Goal: Entertainment & Leisure: Consume media (video, audio)

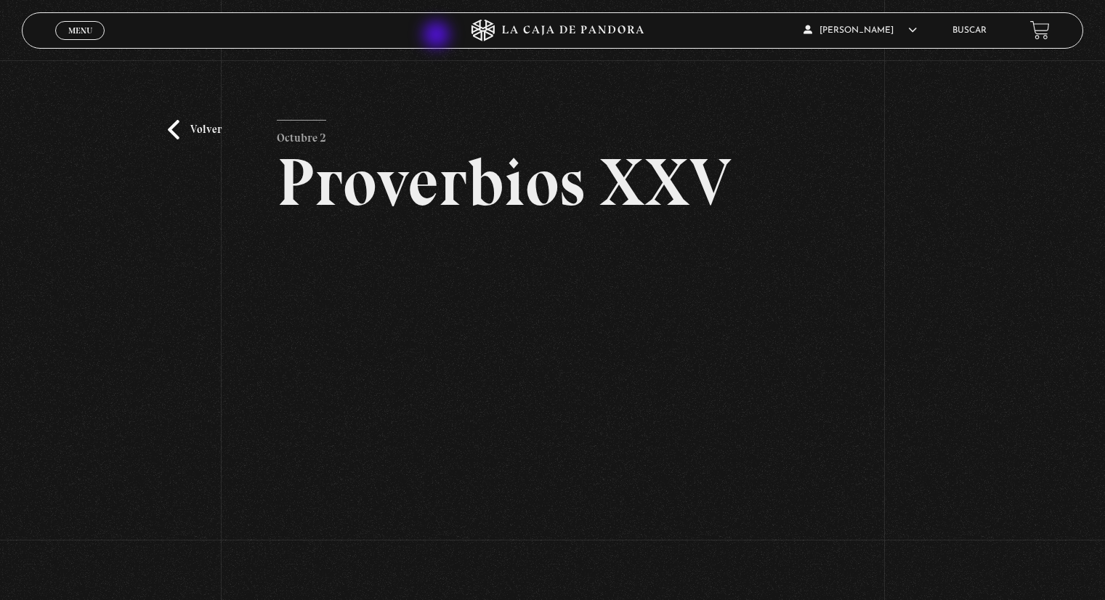
scroll to position [145, 0]
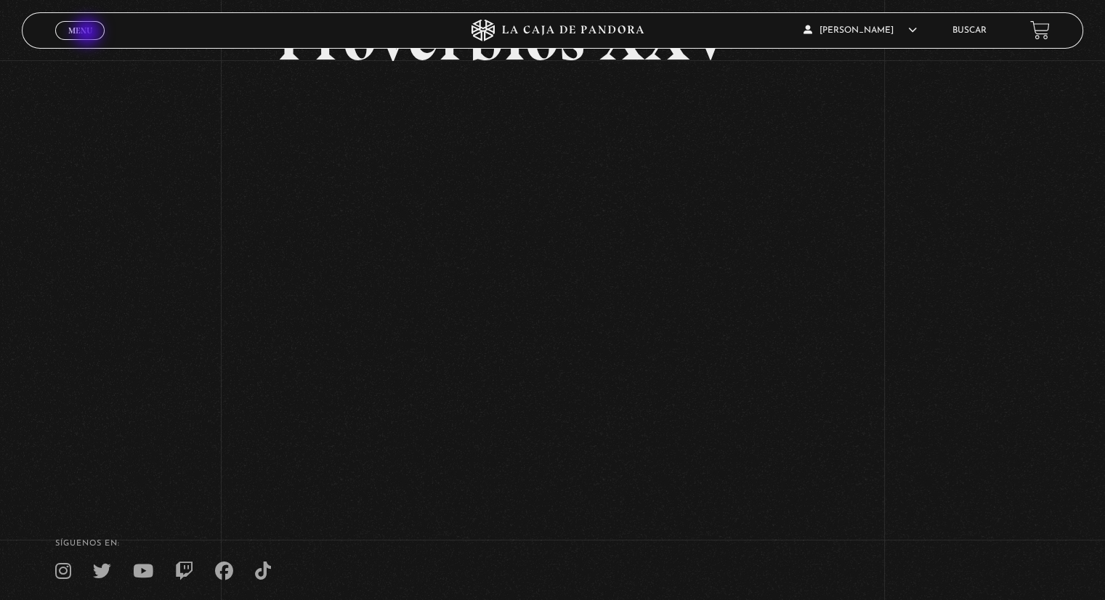
click at [89, 33] on span "Menu" at bounding box center [80, 30] width 24 height 9
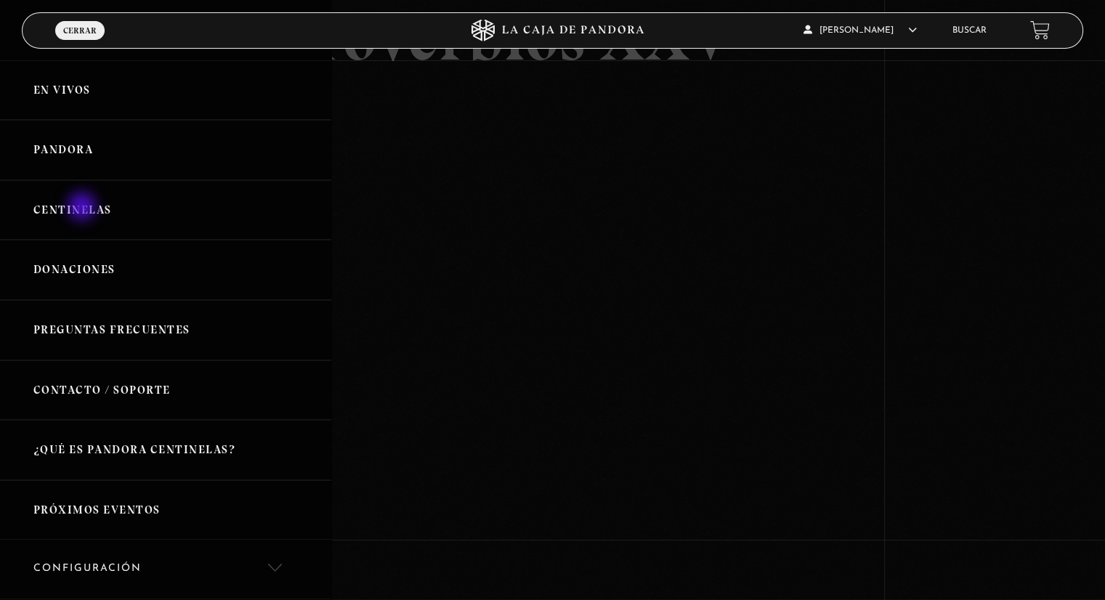
click at [84, 208] on link "Centinelas" at bounding box center [165, 210] width 331 height 60
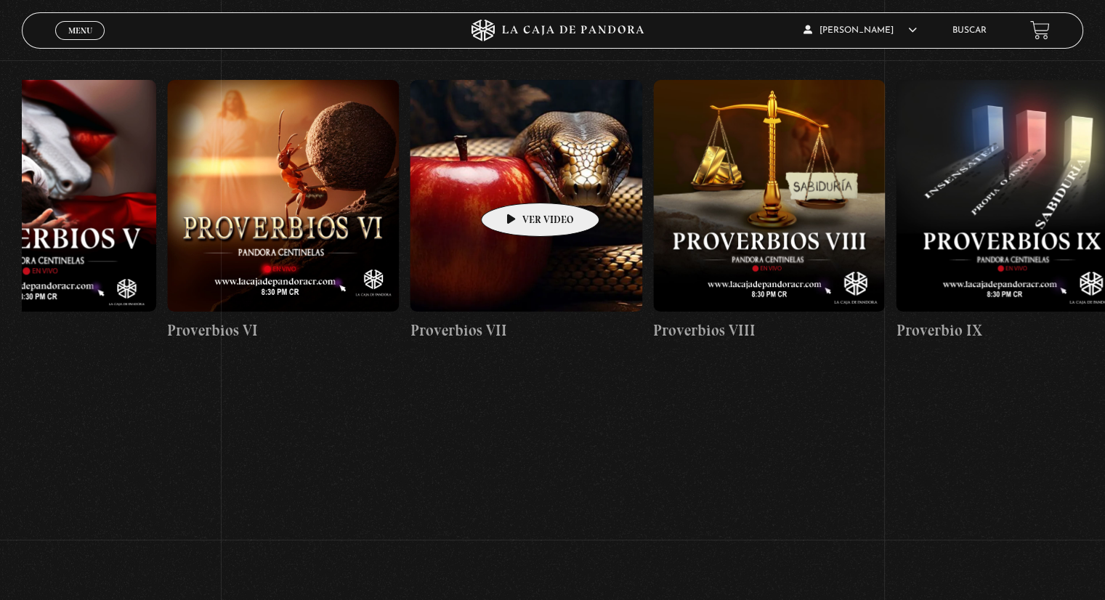
scroll to position [0, 2838]
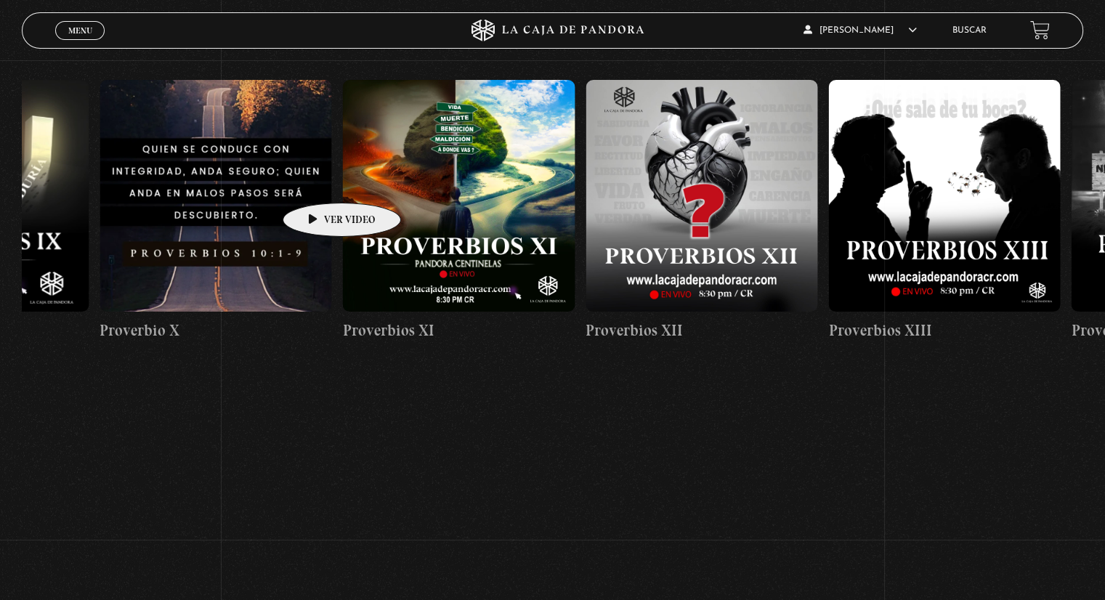
drag, startPoint x: 887, startPoint y: 181, endPoint x: 319, endPoint y: 181, distance: 567.5
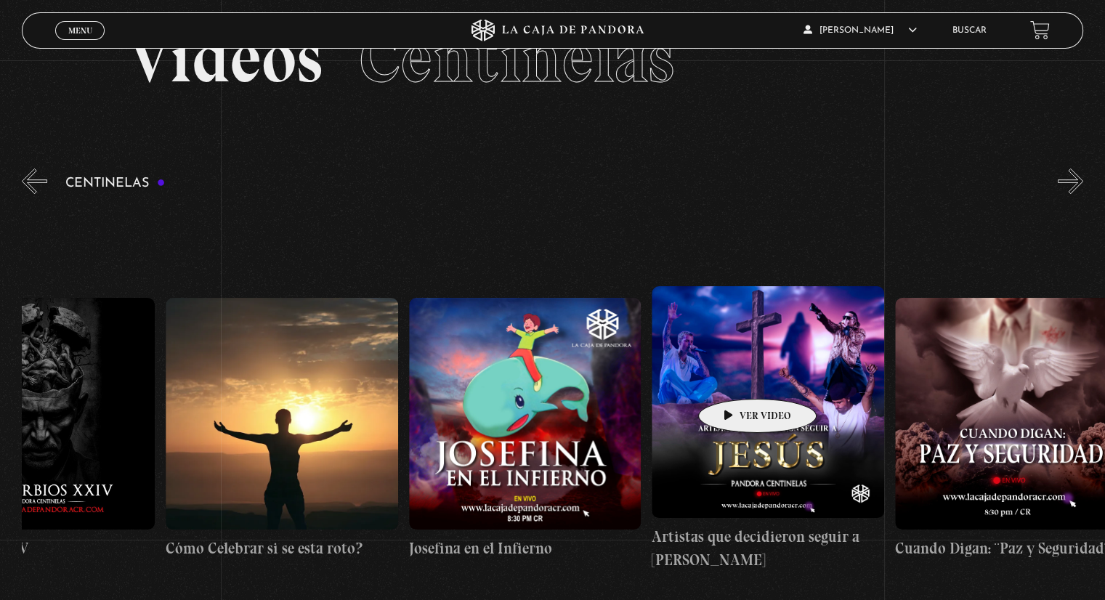
scroll to position [0, 6592]
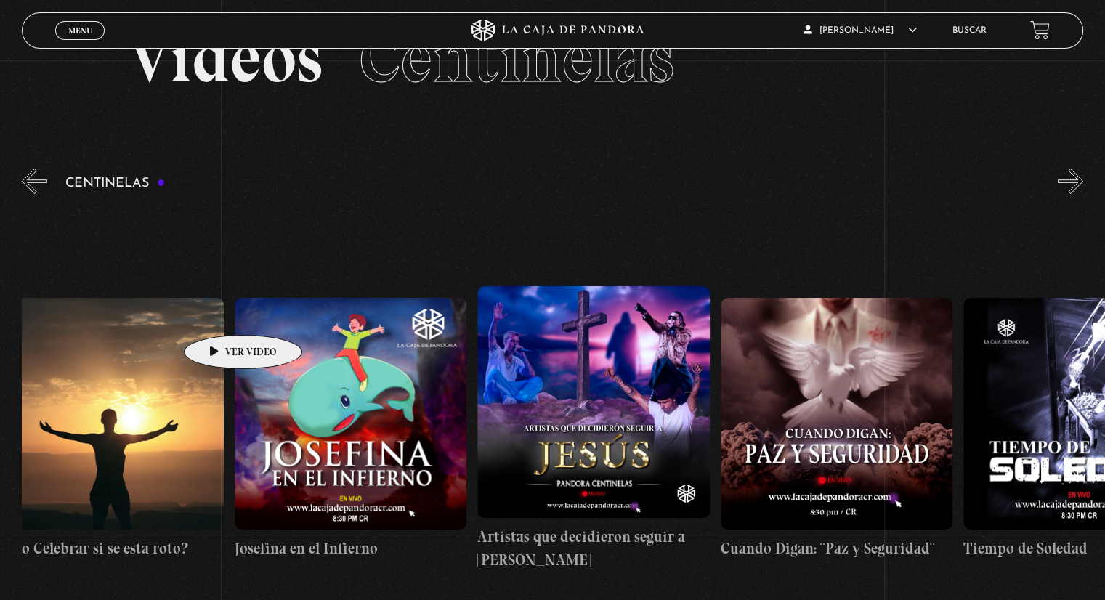
drag, startPoint x: 971, startPoint y: 381, endPoint x: 220, endPoint y: 313, distance: 753.7
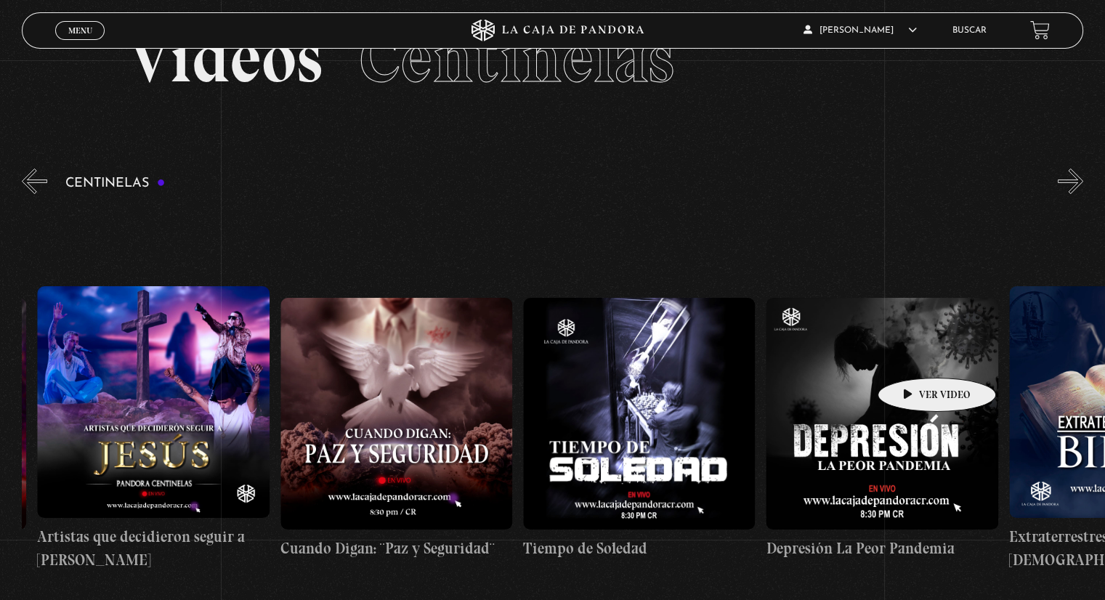
scroll to position [0, 7229]
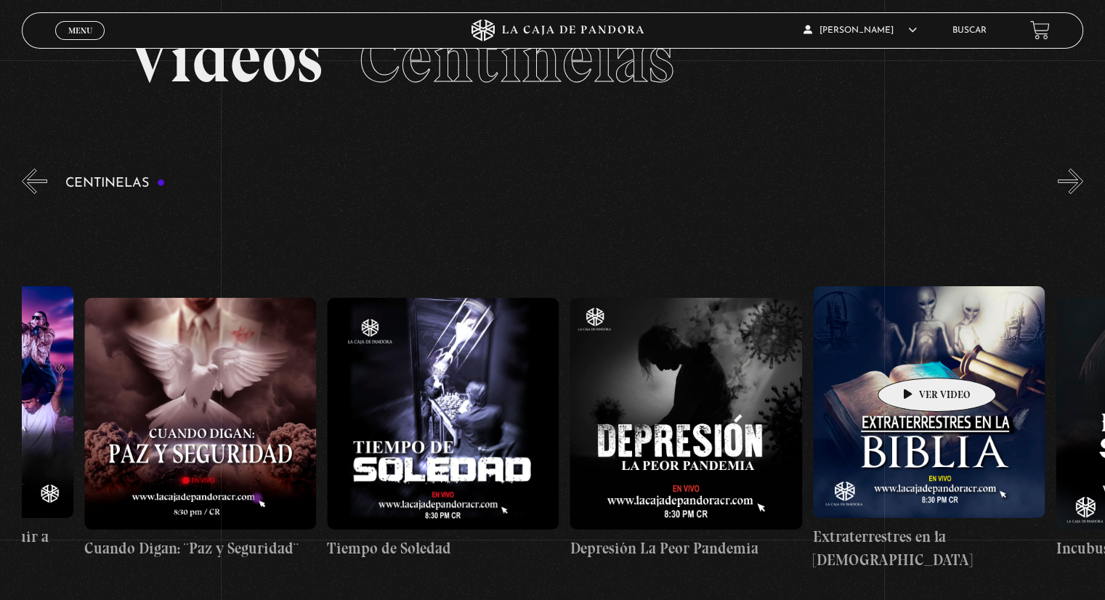
drag, startPoint x: 1000, startPoint y: 356, endPoint x: 873, endPoint y: 356, distance: 127.2
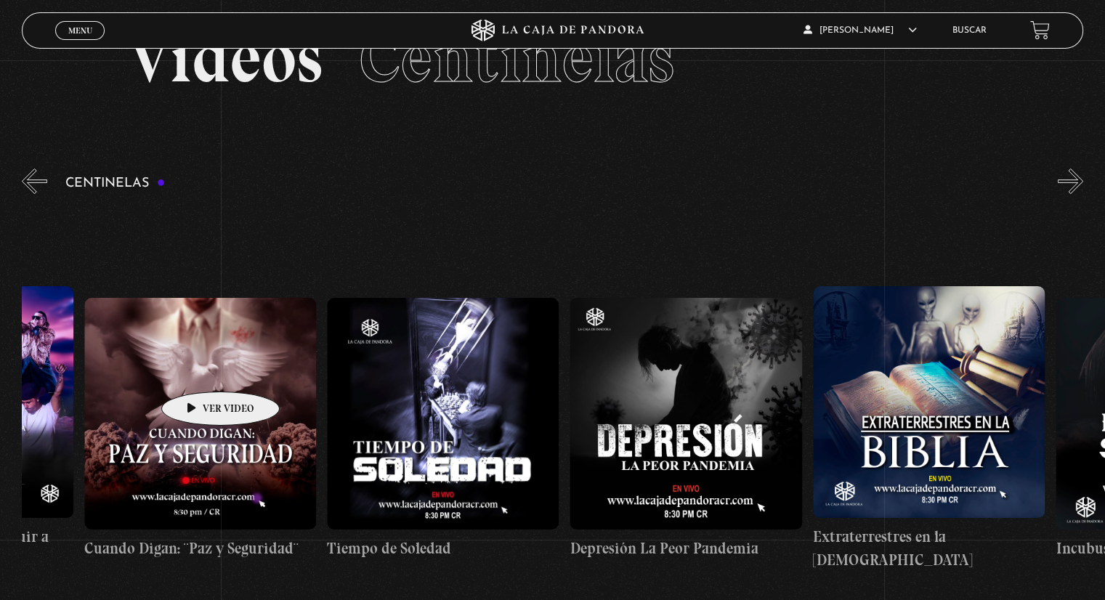
click at [198, 370] on figure at bounding box center [200, 414] width 232 height 232
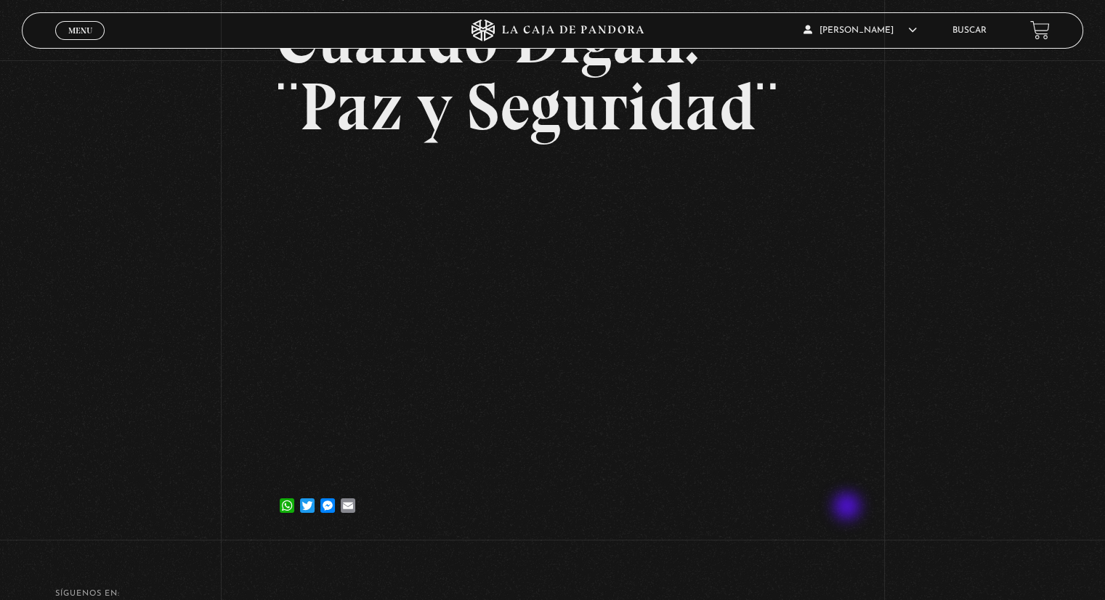
scroll to position [145, 0]
